Goal: Information Seeking & Learning: Compare options

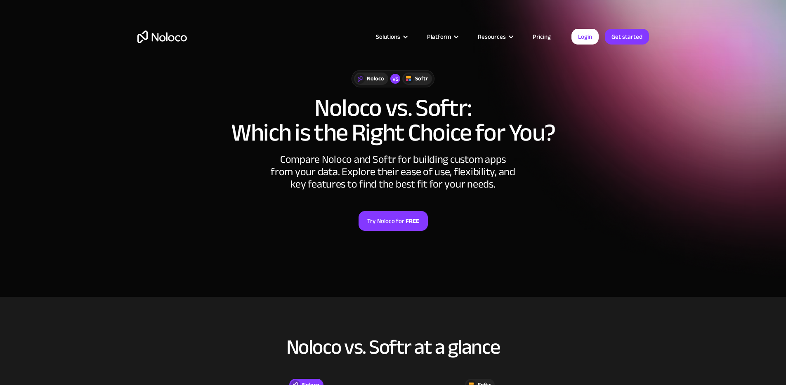
click at [545, 36] on link "Pricing" at bounding box center [541, 36] width 39 height 11
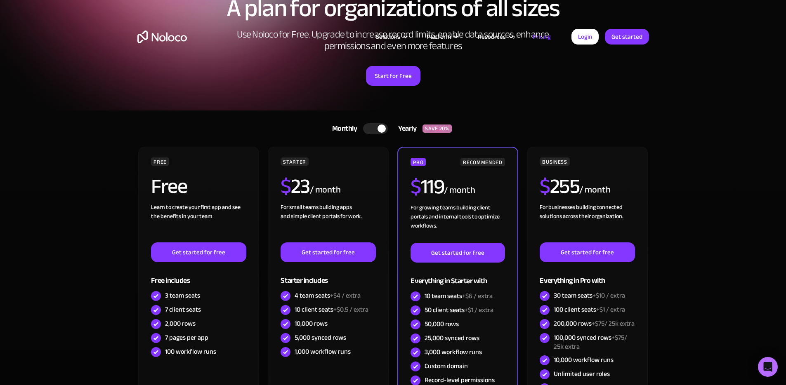
scroll to position [149, 0]
